Goal: Obtain resource: Download file/media

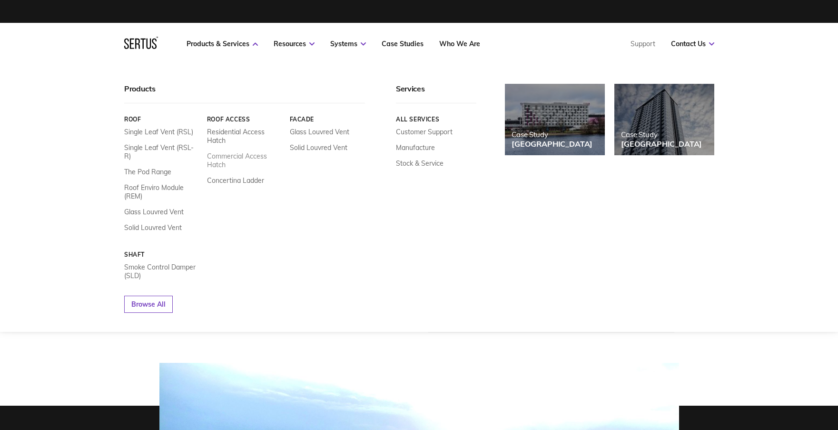
click at [242, 160] on link "Commercial Access Hatch" at bounding box center [245, 160] width 76 height 17
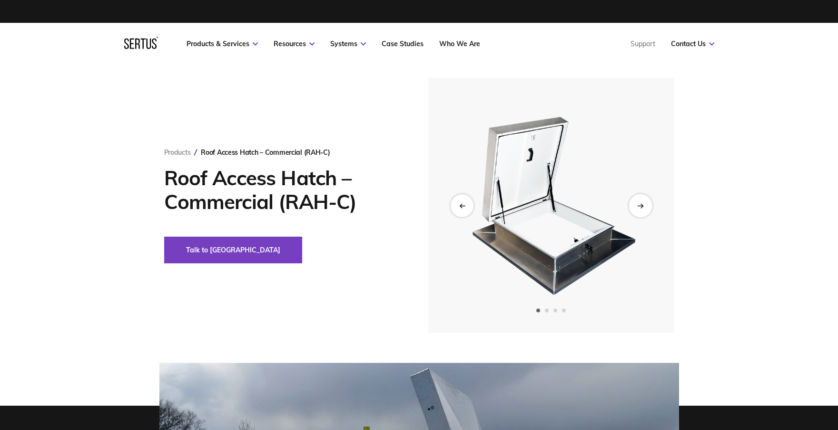
click at [646, 209] on div "Next slide" at bounding box center [640, 205] width 23 height 23
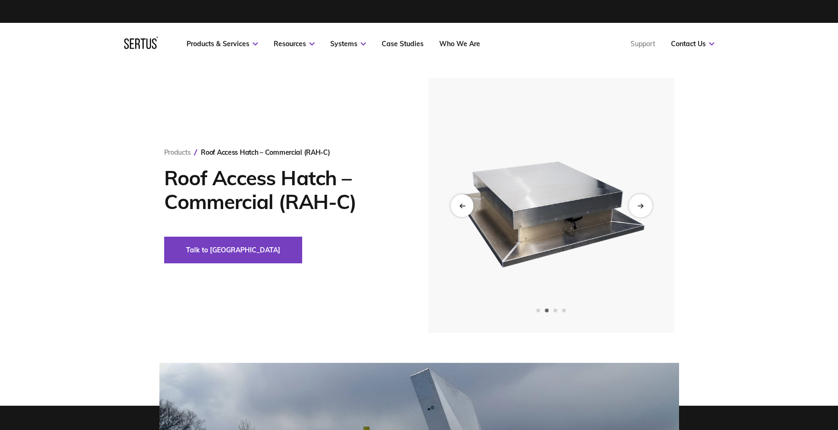
click at [646, 209] on div "Next slide" at bounding box center [640, 205] width 23 height 23
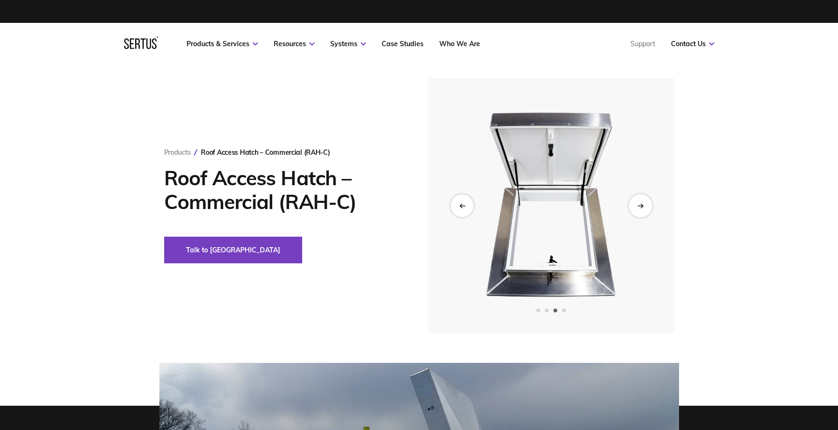
click at [646, 210] on div "Next slide" at bounding box center [640, 205] width 23 height 23
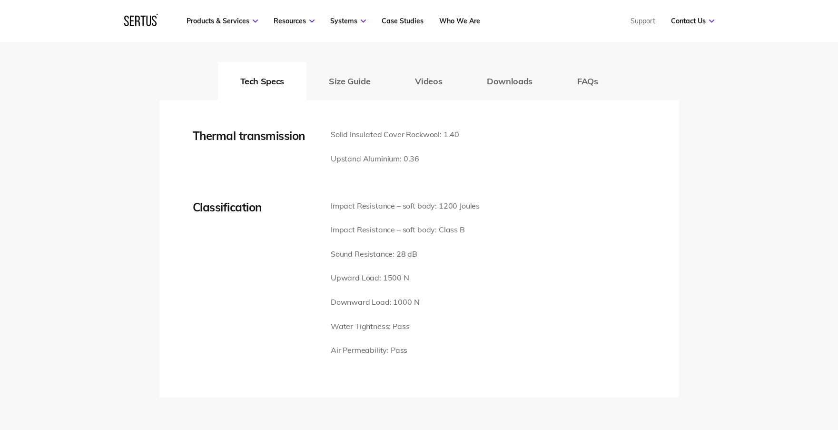
scroll to position [1285, 0]
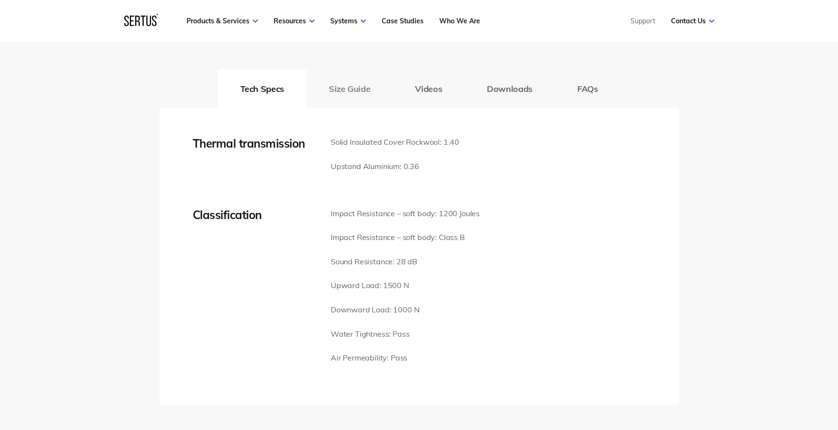
click at [340, 92] on button "Size Guide" at bounding box center [350, 88] width 86 height 38
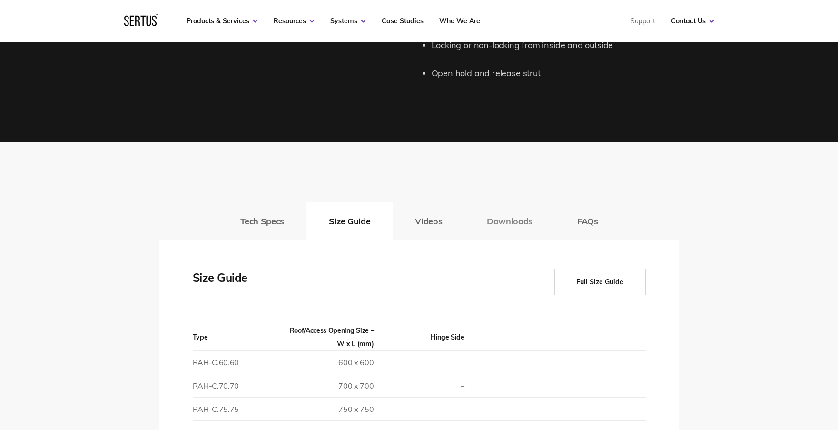
scroll to position [1142, 0]
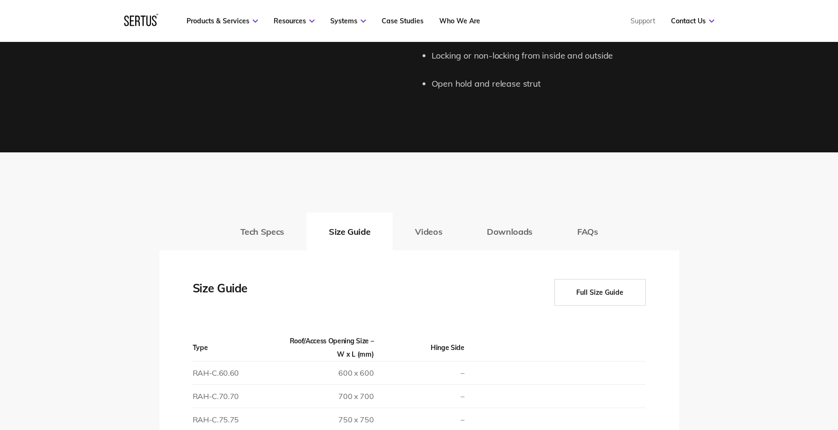
click at [428, 232] on button "Videos" at bounding box center [429, 231] width 72 height 38
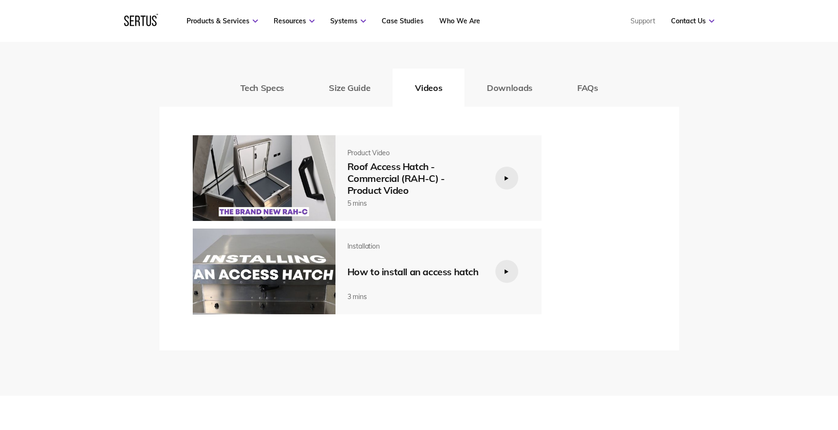
scroll to position [1285, 0]
click at [508, 180] on icon at bounding box center [506, 179] width 5 height 5
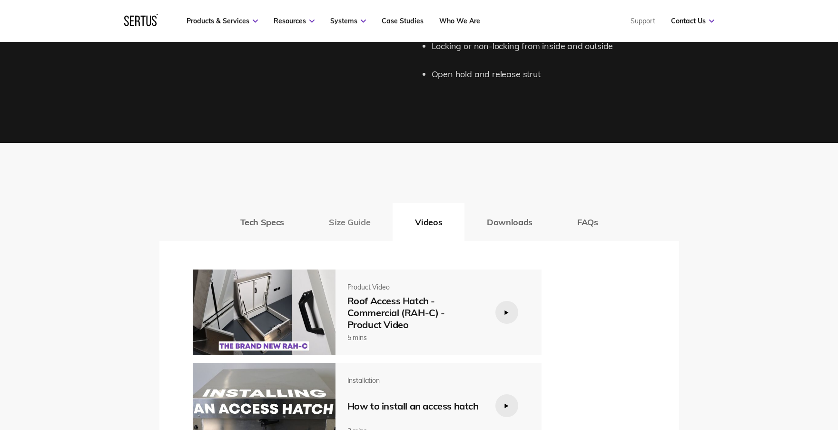
scroll to position [1142, 0]
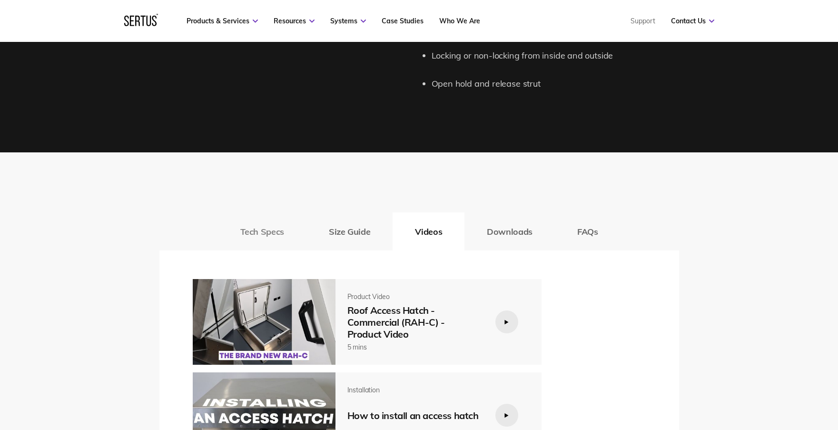
click at [276, 234] on button "Tech Specs" at bounding box center [262, 231] width 89 height 38
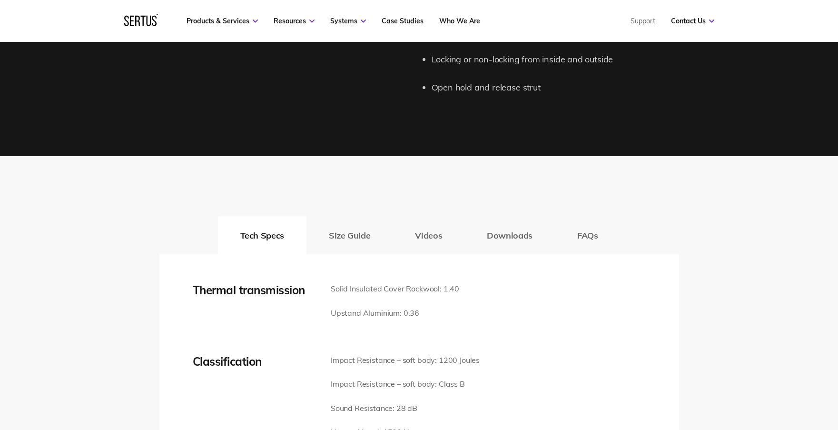
scroll to position [1190, 0]
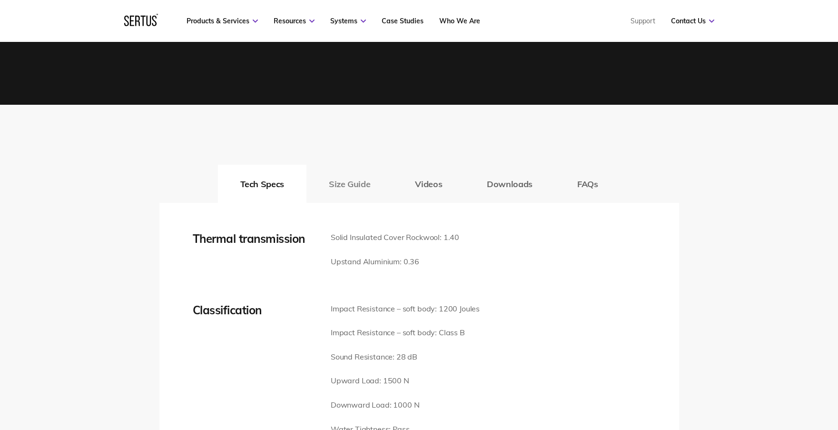
click at [352, 180] on button "Size Guide" at bounding box center [350, 184] width 86 height 38
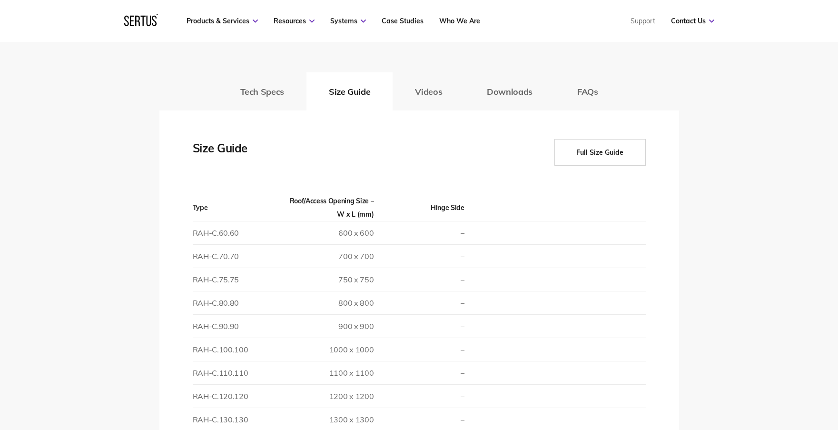
scroll to position [1237, 0]
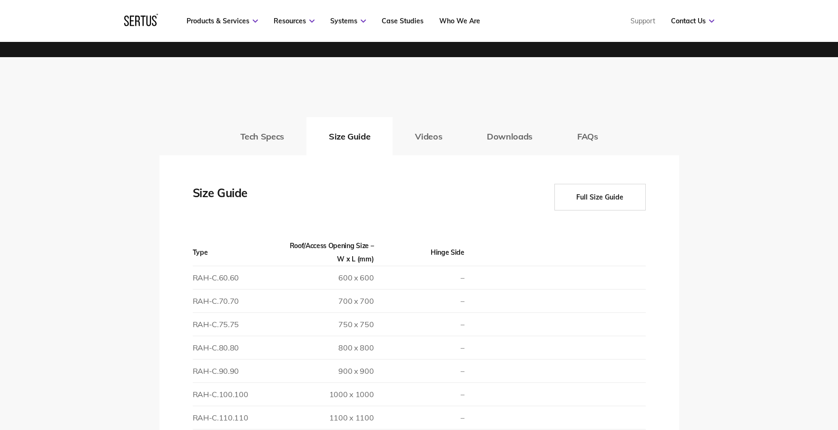
click at [608, 200] on button "Full Size Guide" at bounding box center [599, 197] width 91 height 27
click at [588, 197] on button "Full Size Guide" at bounding box center [599, 197] width 91 height 27
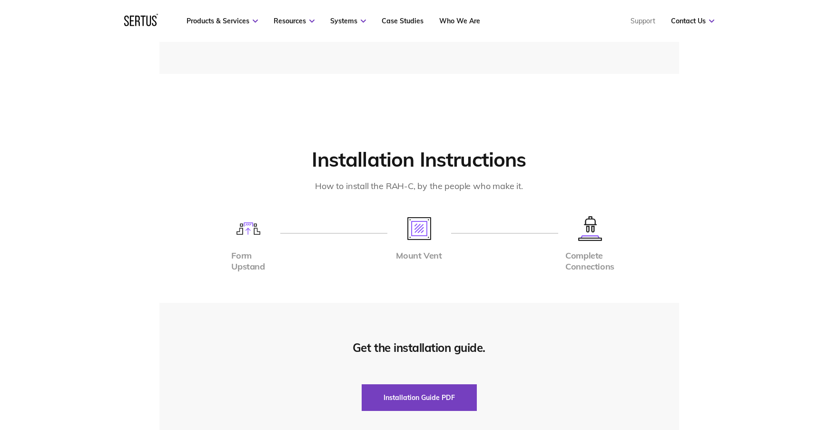
scroll to position [3427, 0]
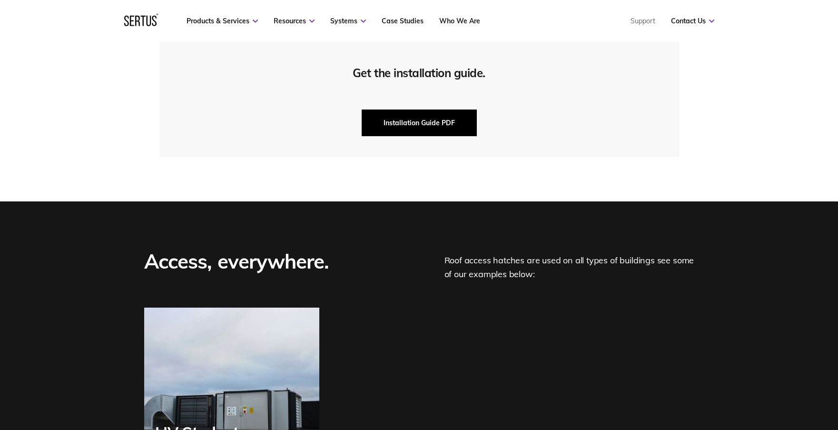
click at [424, 123] on button "Installation Guide PDF" at bounding box center [419, 122] width 115 height 27
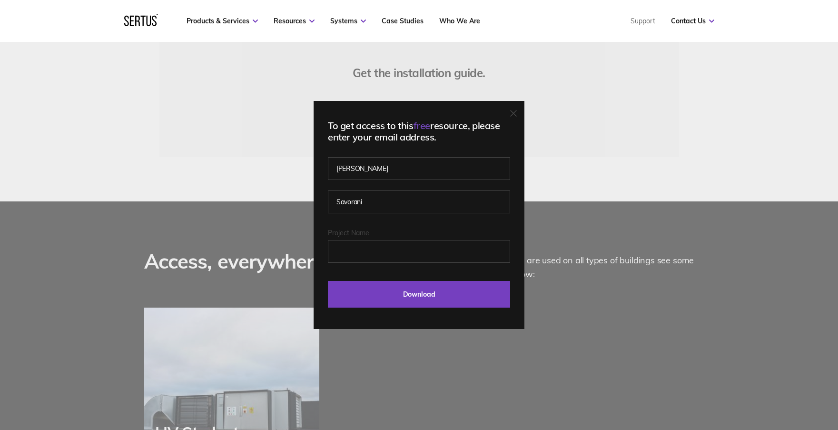
click at [662, 108] on div "To get access to this free resource, please enter your email address. [PERSON_N…" at bounding box center [419, 215] width 838 height 430
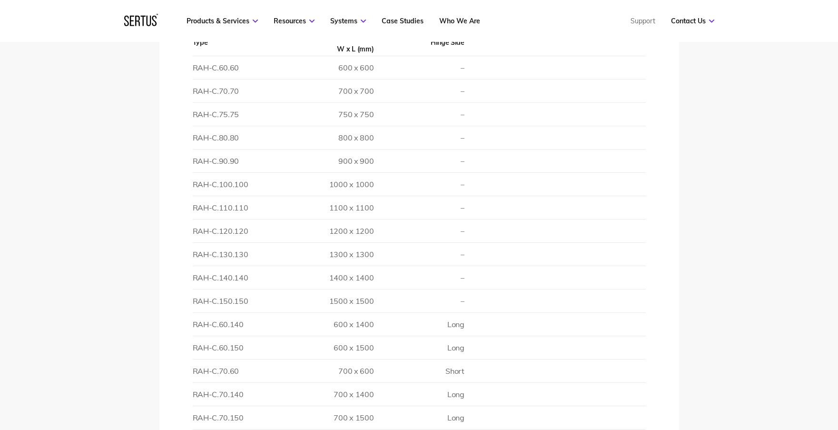
scroll to position [1237, 0]
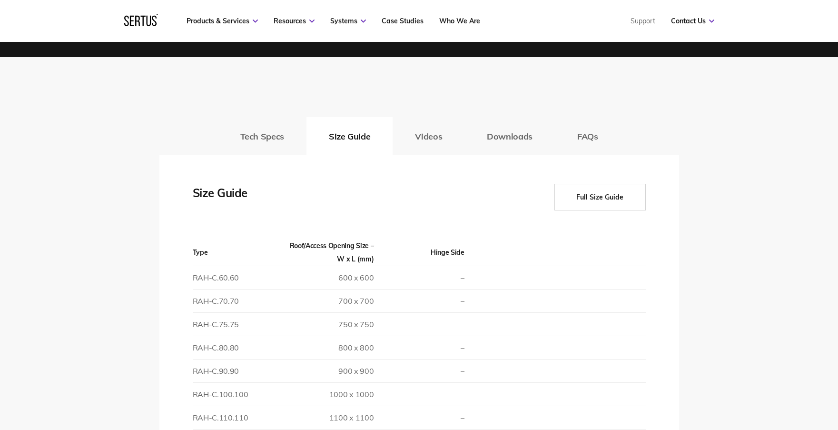
click at [620, 196] on button "Full Size Guide" at bounding box center [599, 197] width 91 height 27
drag, startPoint x: 605, startPoint y: 197, endPoint x: 570, endPoint y: 168, distance: 45.6
click at [425, 138] on button "Videos" at bounding box center [429, 136] width 72 height 38
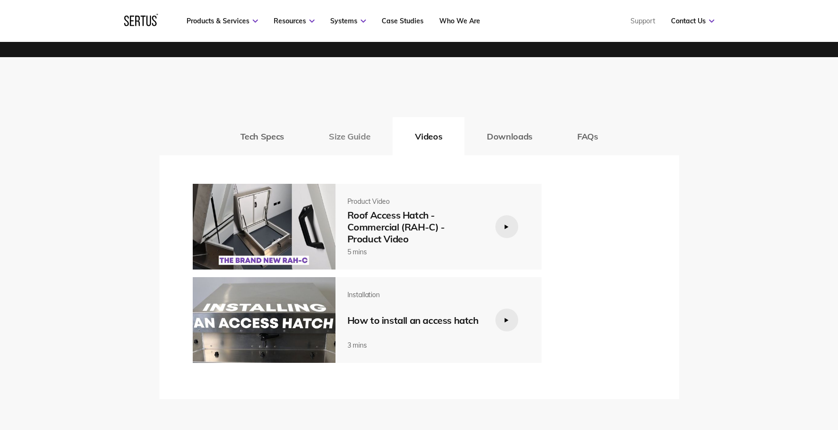
click at [351, 133] on button "Size Guide" at bounding box center [350, 136] width 86 height 38
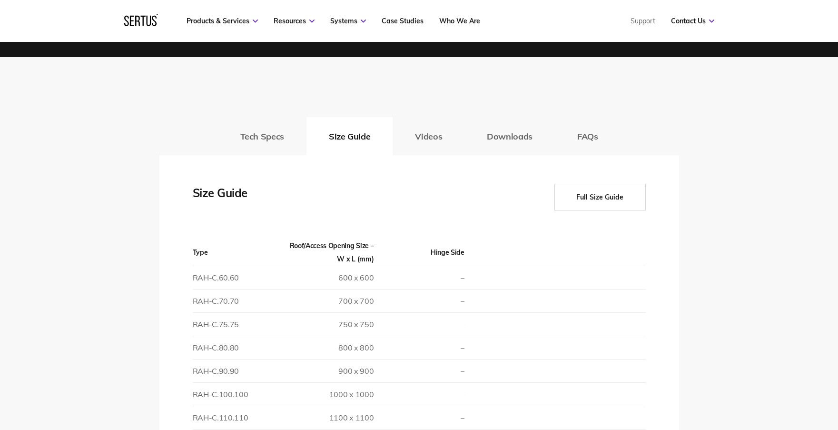
click at [599, 201] on button "Full Size Guide" at bounding box center [599, 197] width 91 height 27
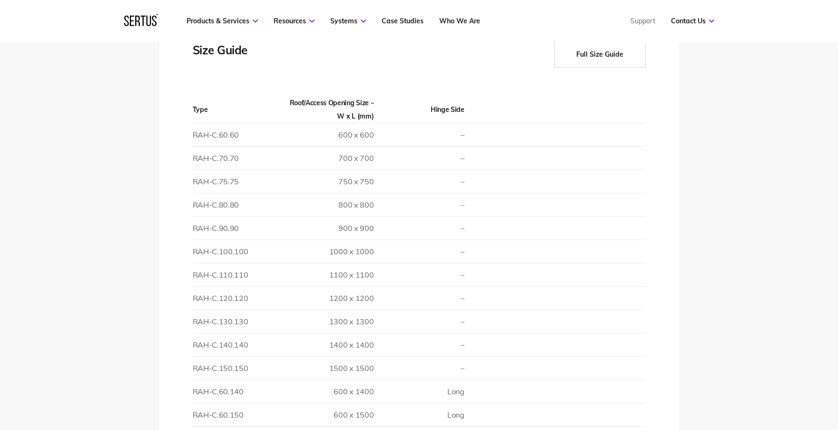
scroll to position [1095, 0]
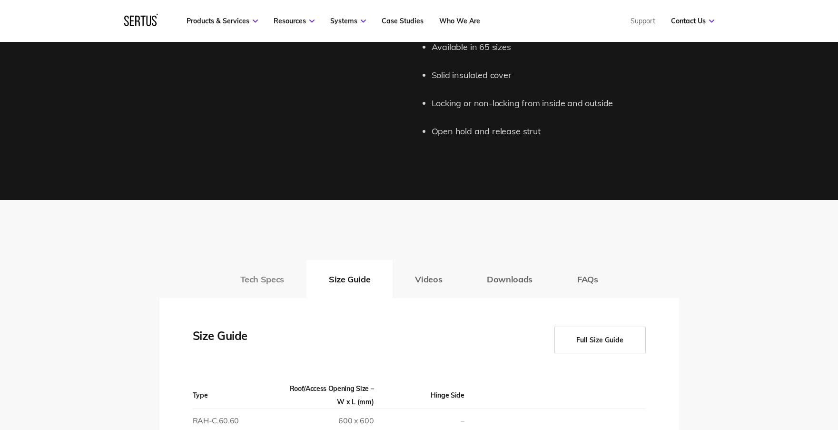
click at [277, 281] on button "Tech Specs" at bounding box center [262, 279] width 89 height 38
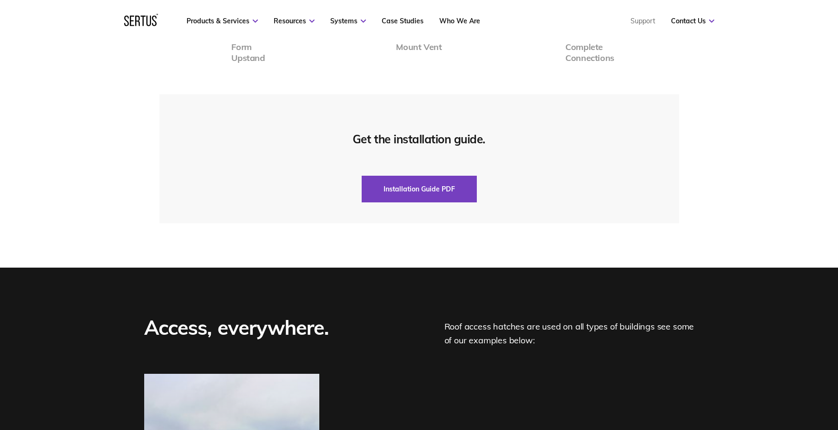
scroll to position [1999, 0]
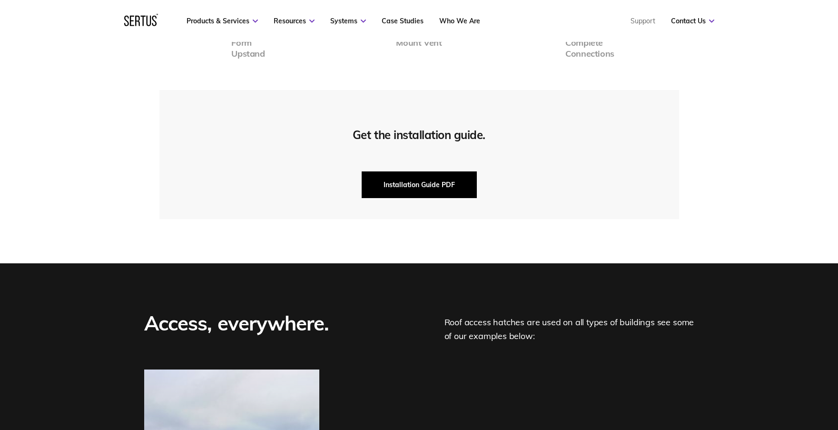
click at [417, 184] on button "Installation Guide PDF" at bounding box center [419, 184] width 115 height 27
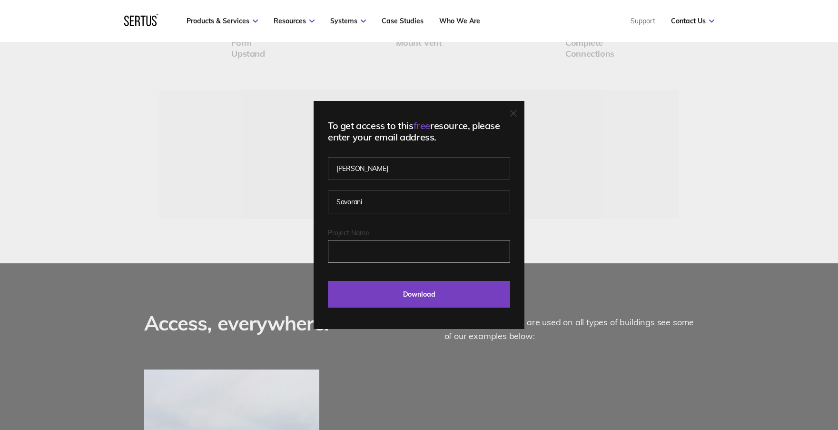
click at [364, 257] on input "Project Name" at bounding box center [419, 251] width 182 height 23
type input "DCI"
click at [386, 297] on input "Download" at bounding box center [419, 294] width 182 height 27
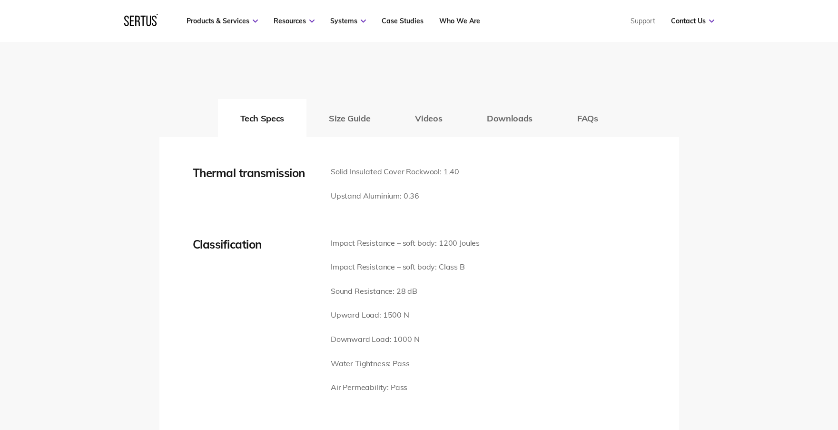
scroll to position [1190, 0]
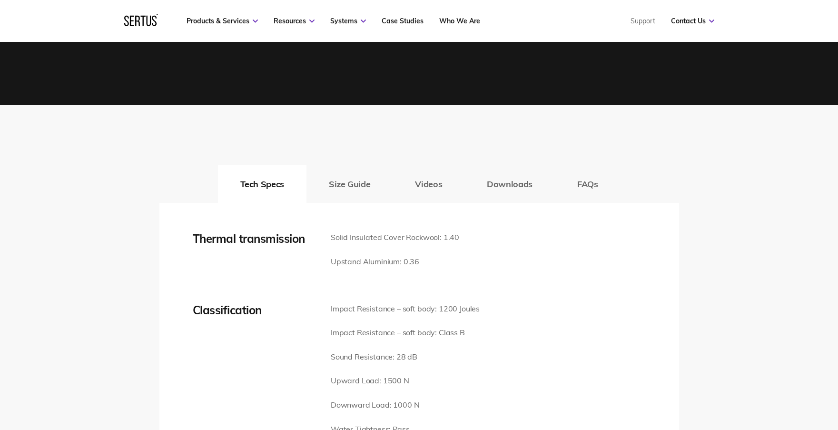
click at [354, 183] on button "Size Guide" at bounding box center [350, 184] width 86 height 38
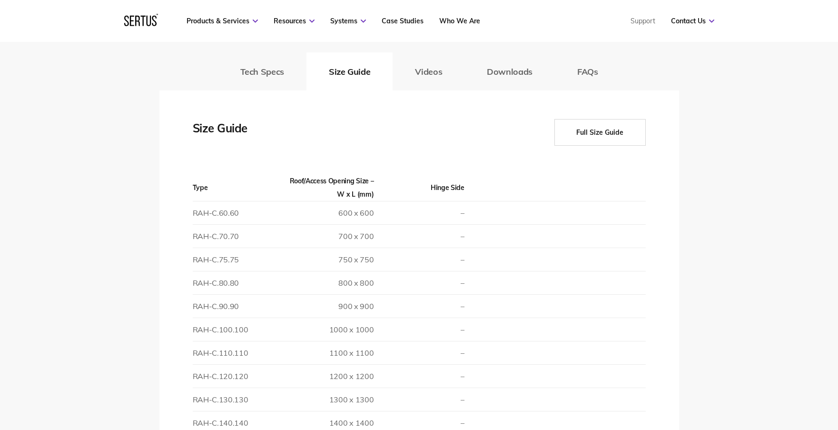
scroll to position [1428, 0]
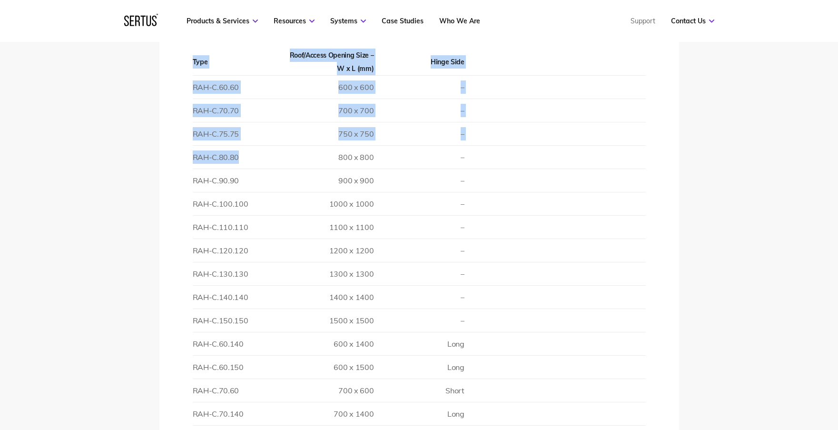
drag, startPoint x: 192, startPoint y: 157, endPoint x: 278, endPoint y: 155, distance: 86.6
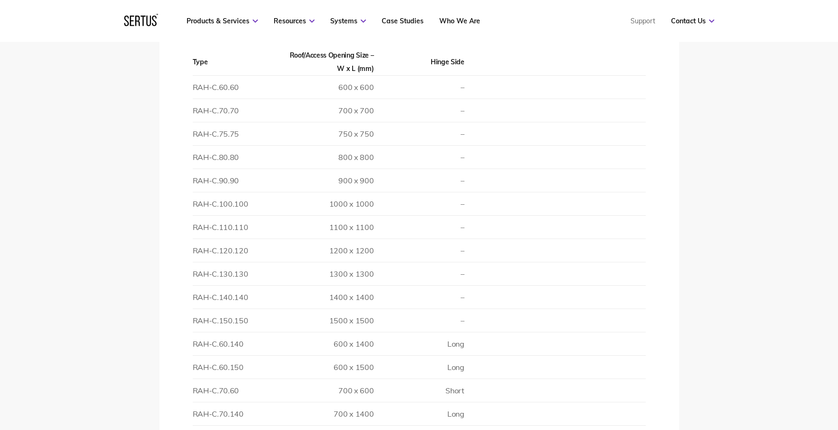
click at [374, 158] on td "–" at bounding box center [419, 157] width 90 height 23
drag, startPoint x: 193, startPoint y: 156, endPoint x: 349, endPoint y: 148, distance: 155.9
click at [272, 150] on td "RAH-C.80.80" at bounding box center [238, 157] width 90 height 23
drag, startPoint x: 341, startPoint y: 157, endPoint x: 399, endPoint y: 160, distance: 58.2
click at [399, 160] on tr "RAH-C.80.80 800 x 800 –" at bounding box center [419, 157] width 453 height 23
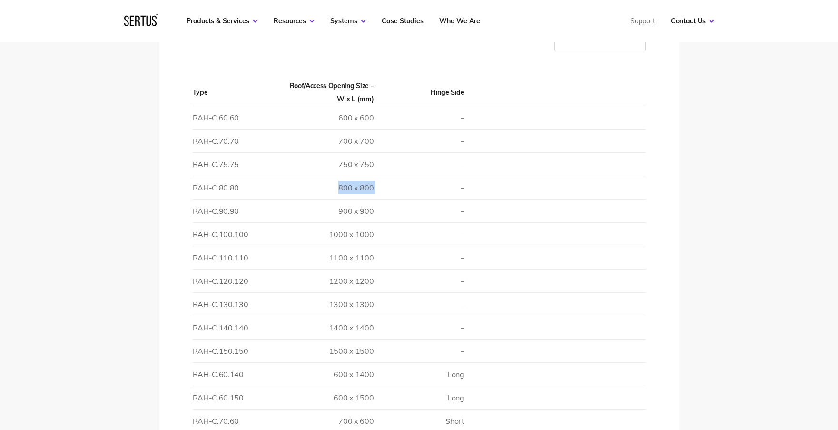
scroll to position [1380, 0]
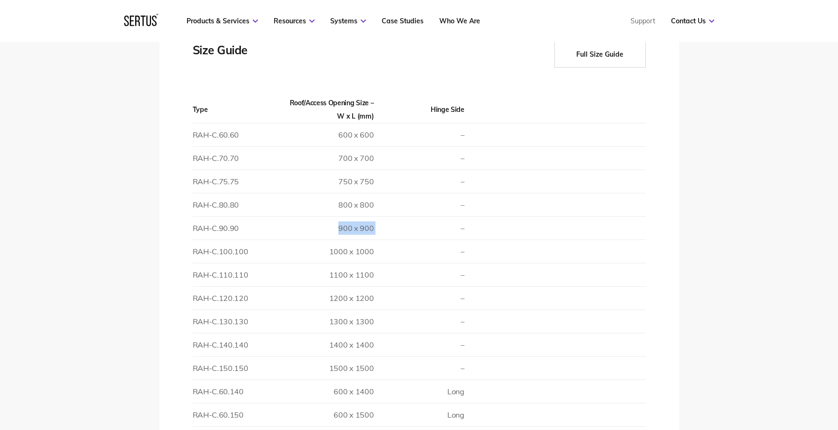
drag, startPoint x: 377, startPoint y: 227, endPoint x: 337, endPoint y: 226, distance: 39.5
click at [337, 226] on tr "RAH-C.90.90 900 x 900 –" at bounding box center [419, 228] width 453 height 23
click at [505, 222] on td at bounding box center [510, 228] width 90 height 23
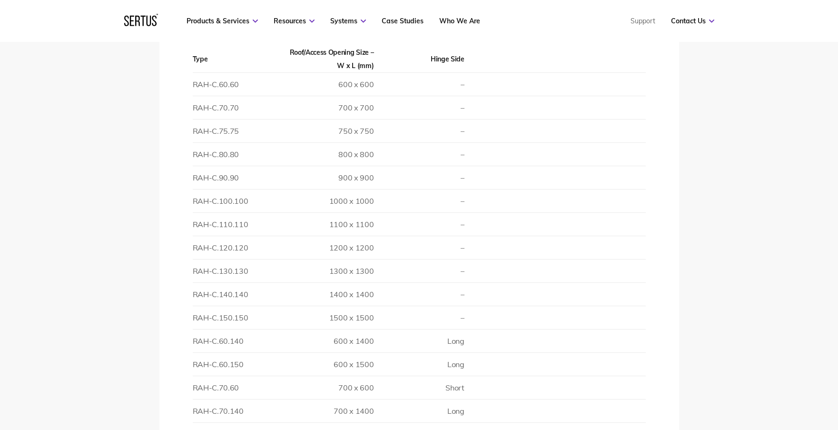
scroll to position [1237, 0]
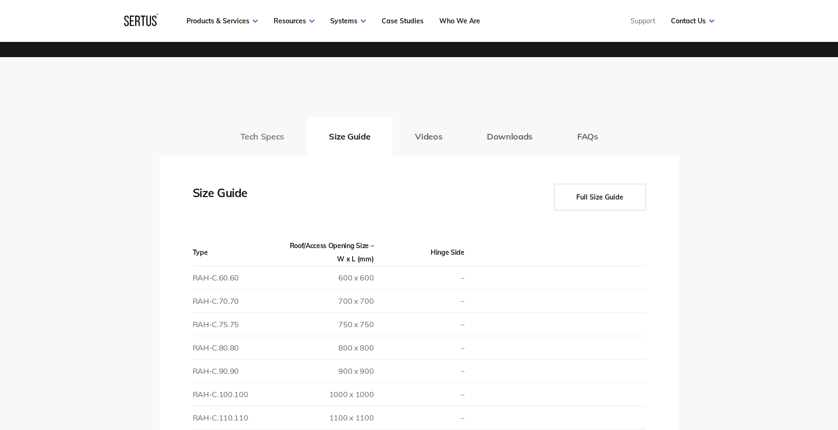
click at [253, 136] on button "Tech Specs" at bounding box center [262, 136] width 89 height 38
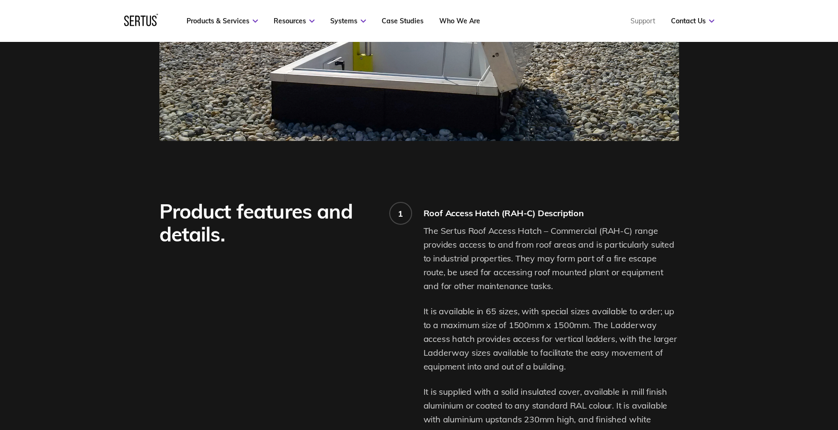
scroll to position [260, 0]
